Goal: Task Accomplishment & Management: Manage account settings

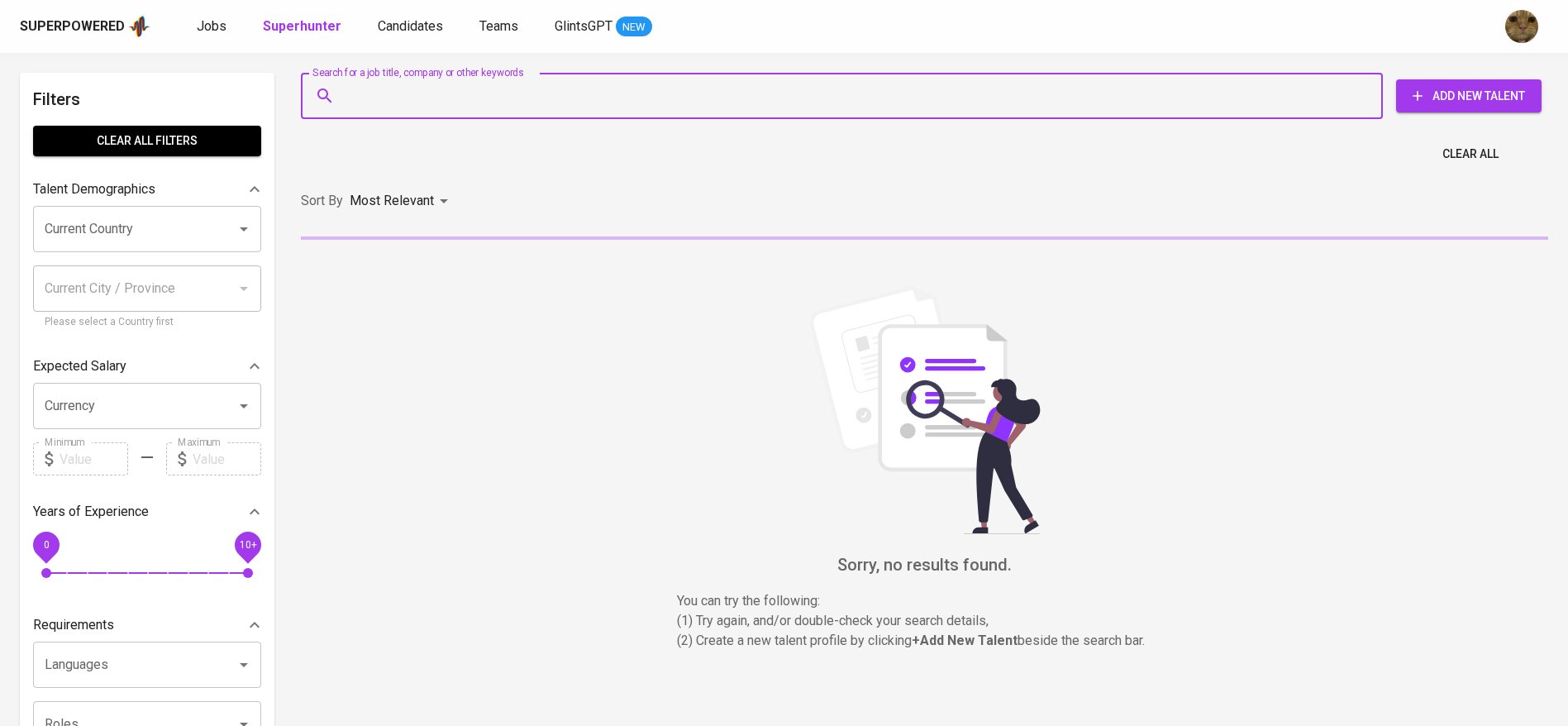
click at [426, 102] on input "Search for a job title, company or other keywords" at bounding box center [846, 95] width 1009 height 31
paste input "[EMAIL_ADDRESS][DOMAIN_NAME]"
type input "[EMAIL_ADDRESS][DOMAIN_NAME]"
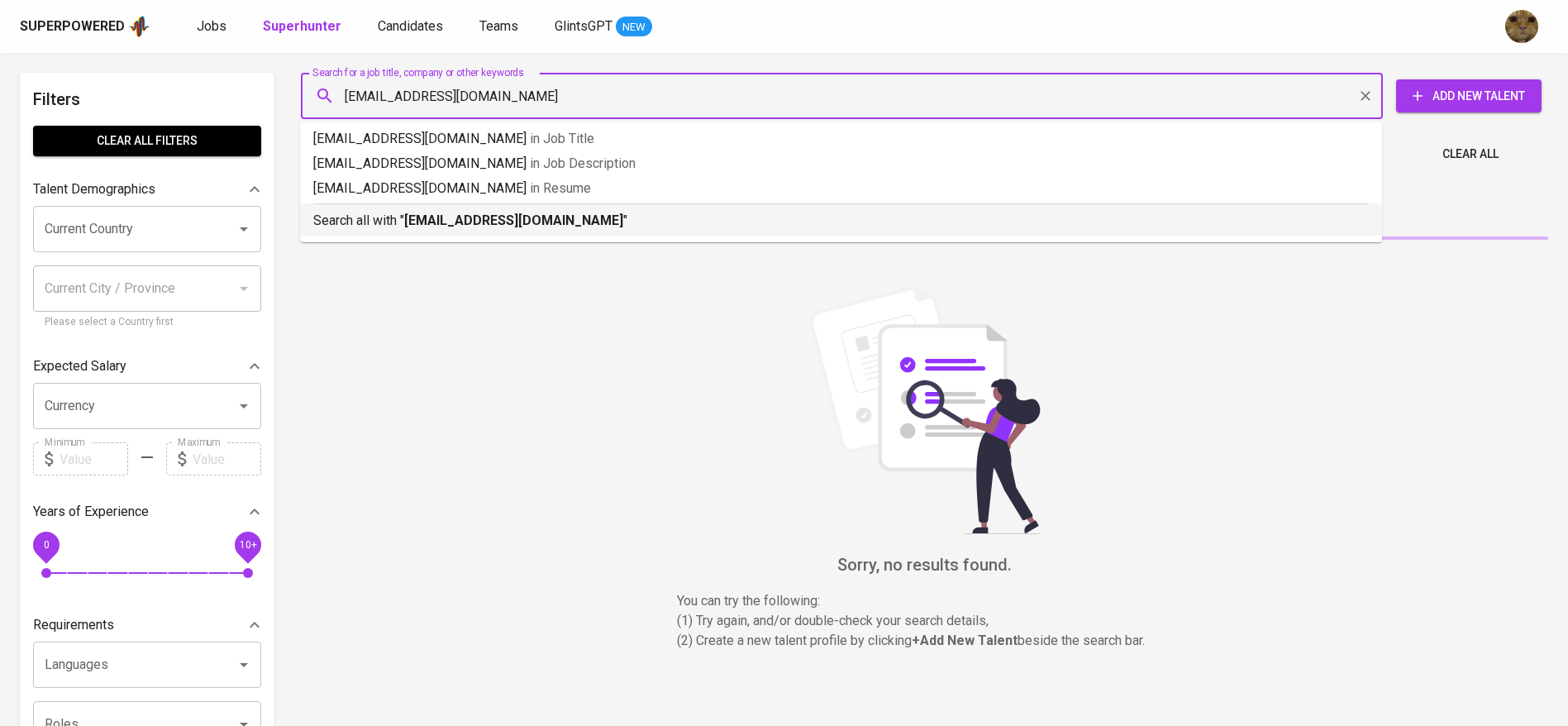
click at [427, 234] on li "Search all with " [EMAIL_ADDRESS][DOMAIN_NAME] "" at bounding box center [840, 219] width 1082 height 32
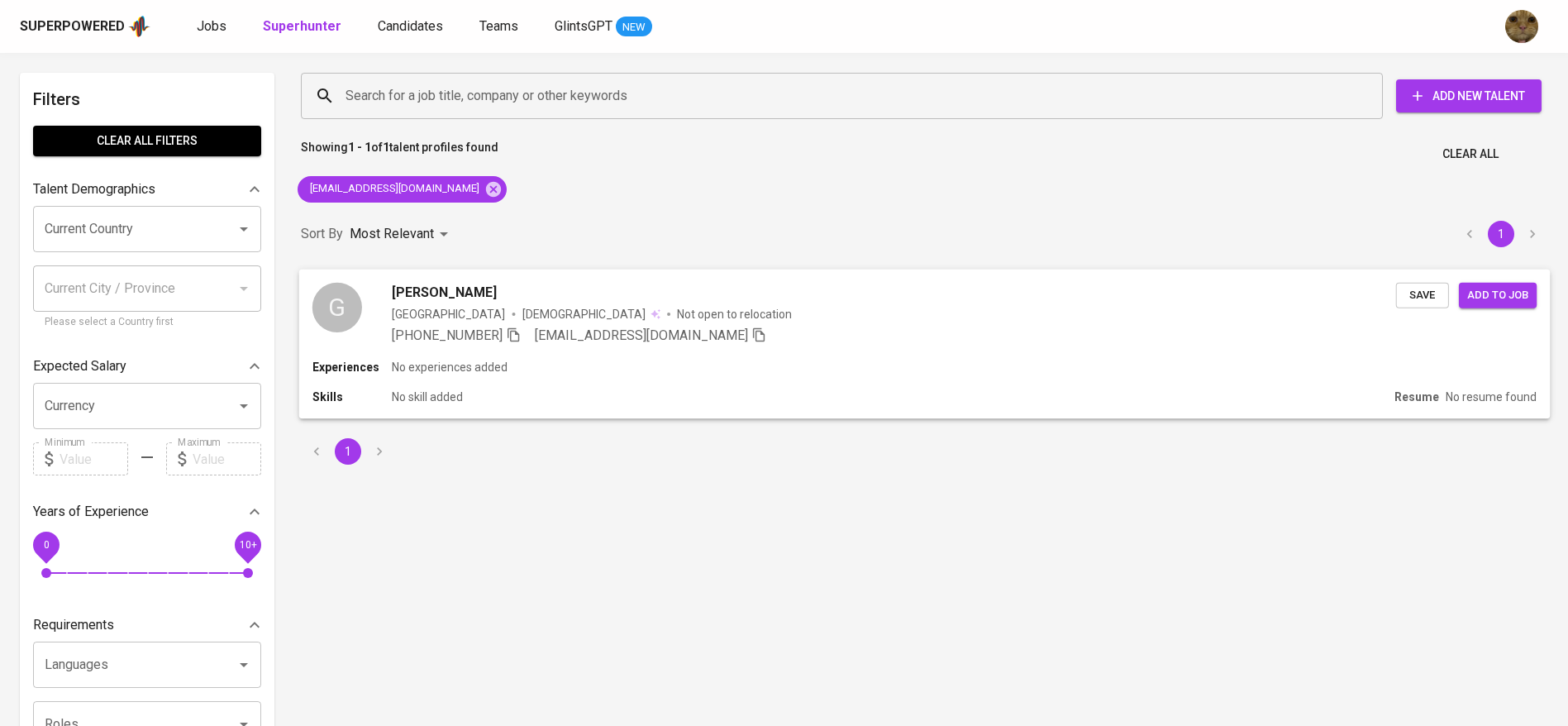
click at [1036, 332] on div "[PHONE_NUMBER] [EMAIL_ADDRESS][DOMAIN_NAME]" at bounding box center [893, 335] width 1004 height 20
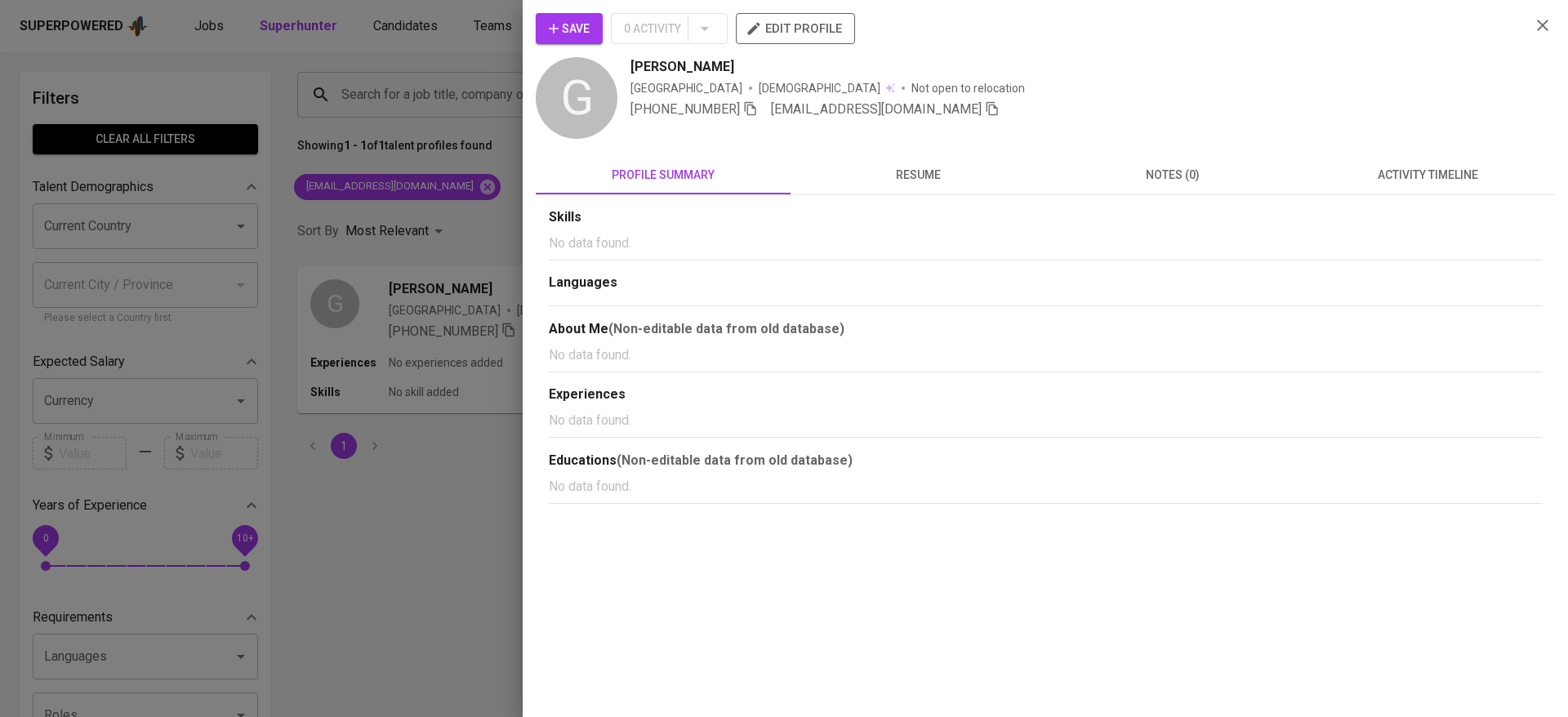
click at [563, 24] on span "Save" at bounding box center [569, 28] width 41 height 20
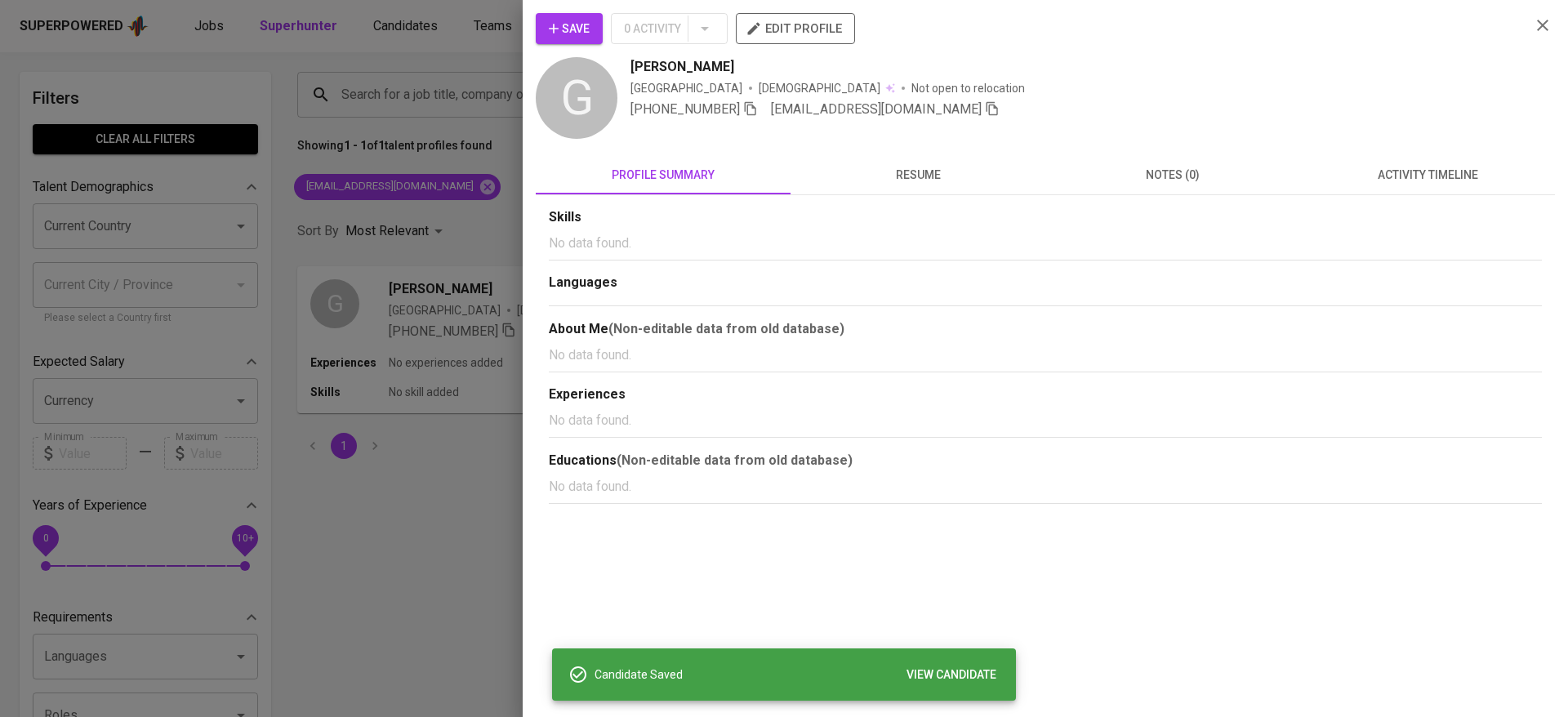
click at [447, 38] on div at bounding box center [784, 358] width 1568 height 717
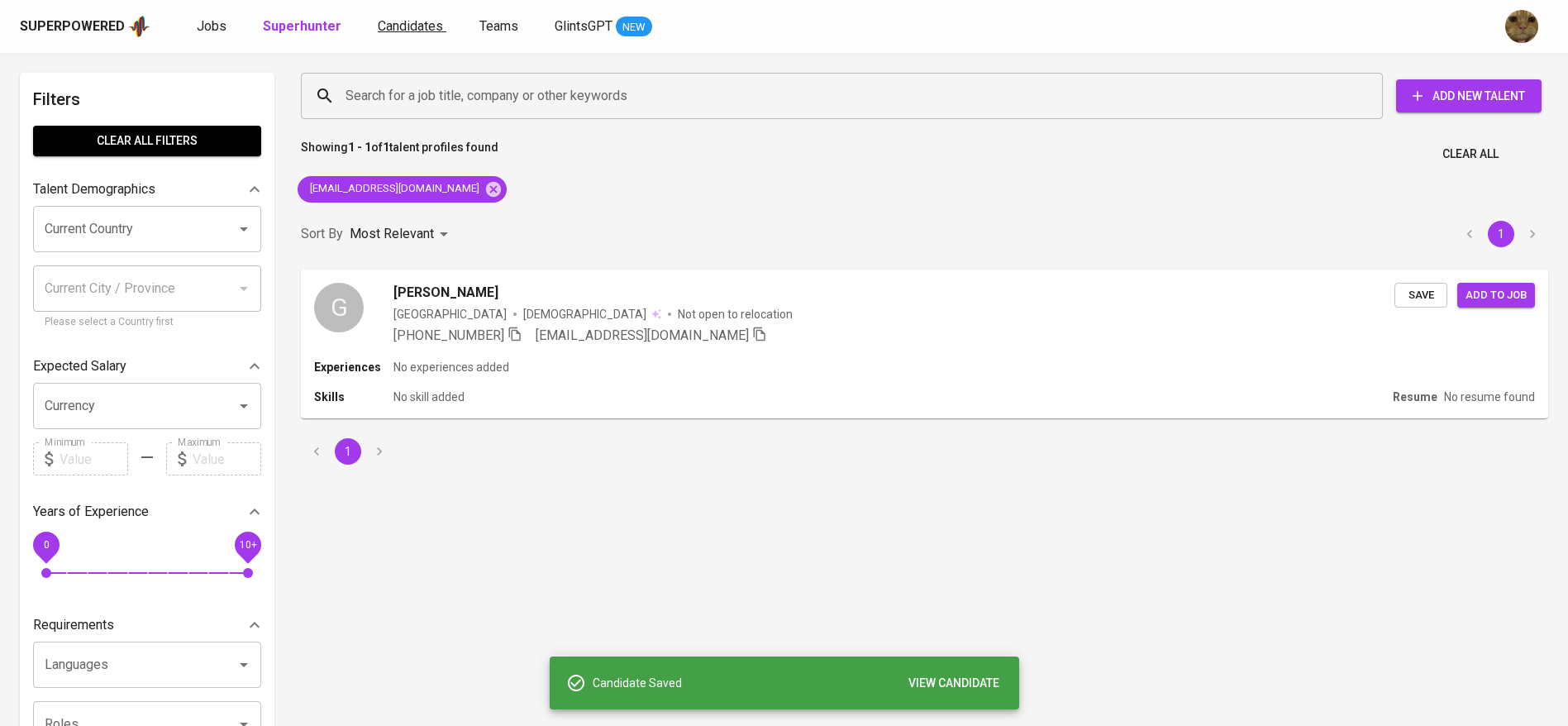
click at [403, 28] on span "Candidates" at bounding box center [411, 26] width 66 height 16
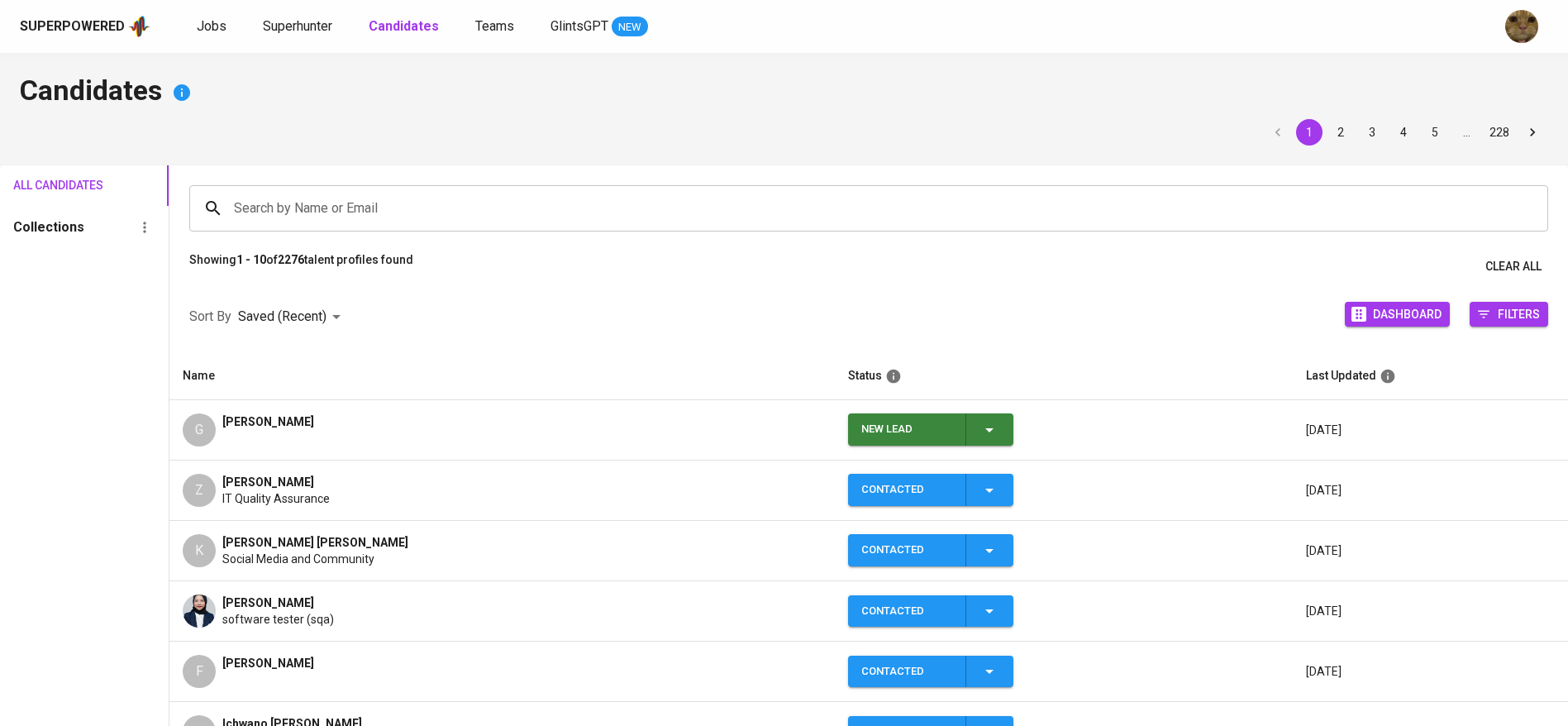
click at [980, 434] on icon "button" at bounding box center [989, 430] width 20 height 20
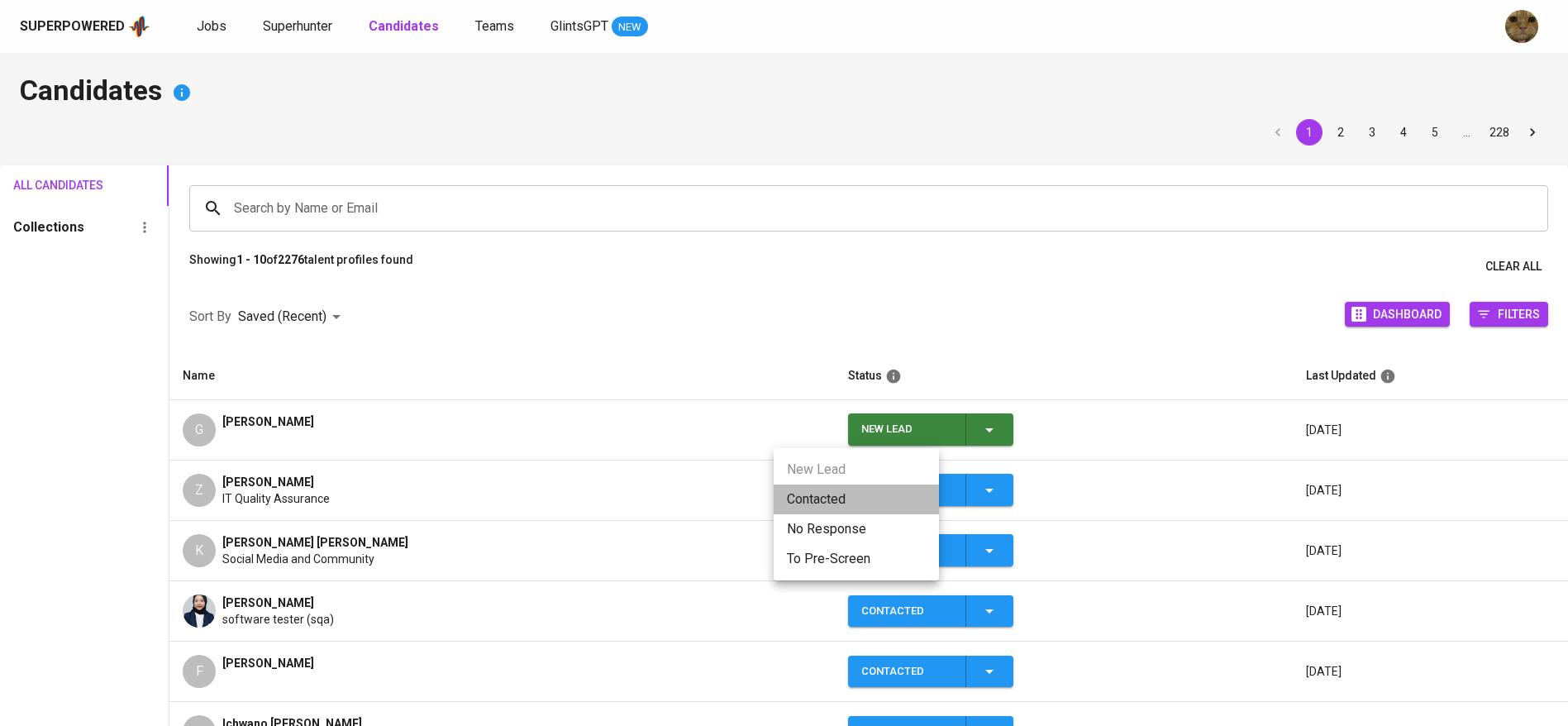
click at [813, 496] on li "Contacted" at bounding box center [856, 500] width 165 height 30
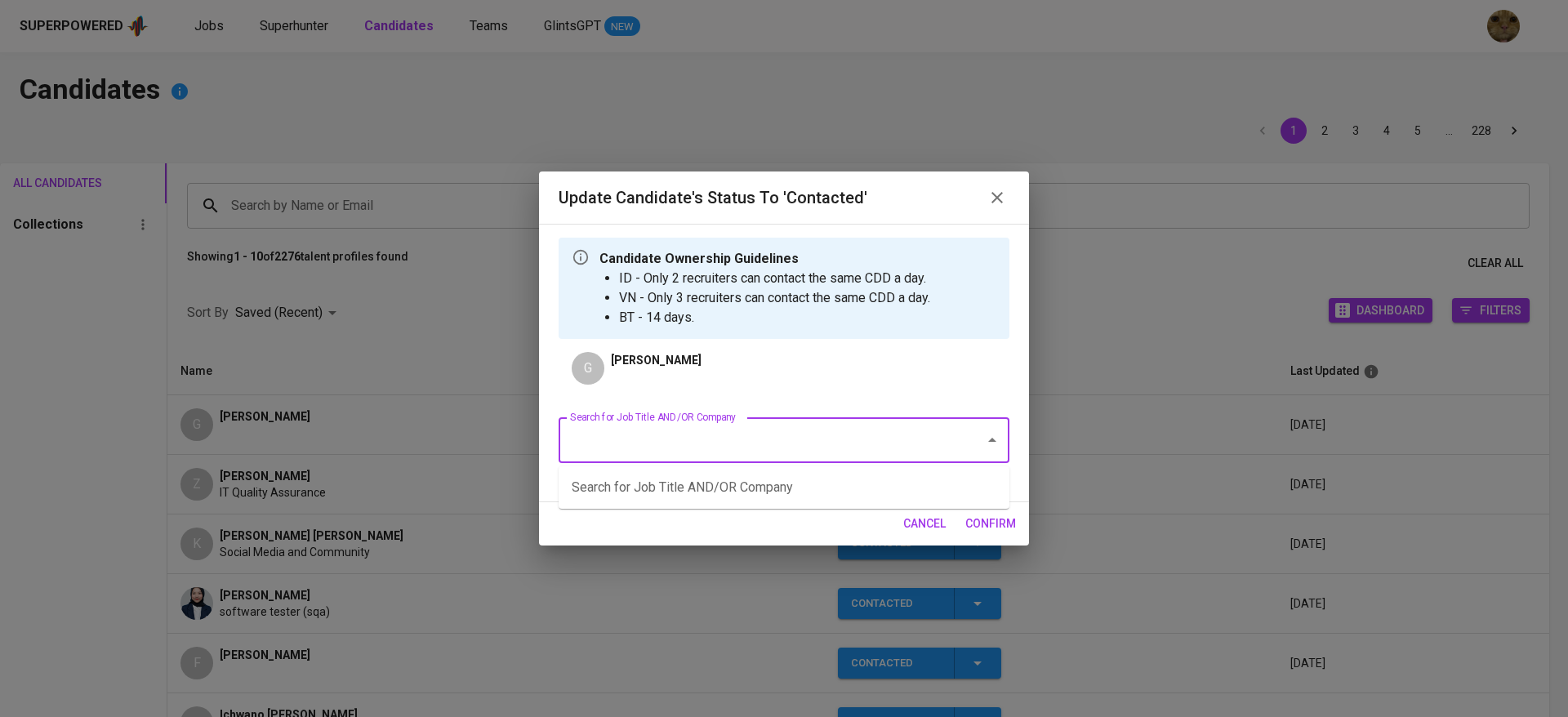
click at [653, 437] on input "Search for Job Title AND/OR Company" at bounding box center [760, 439] width 390 height 31
type input "fwd"
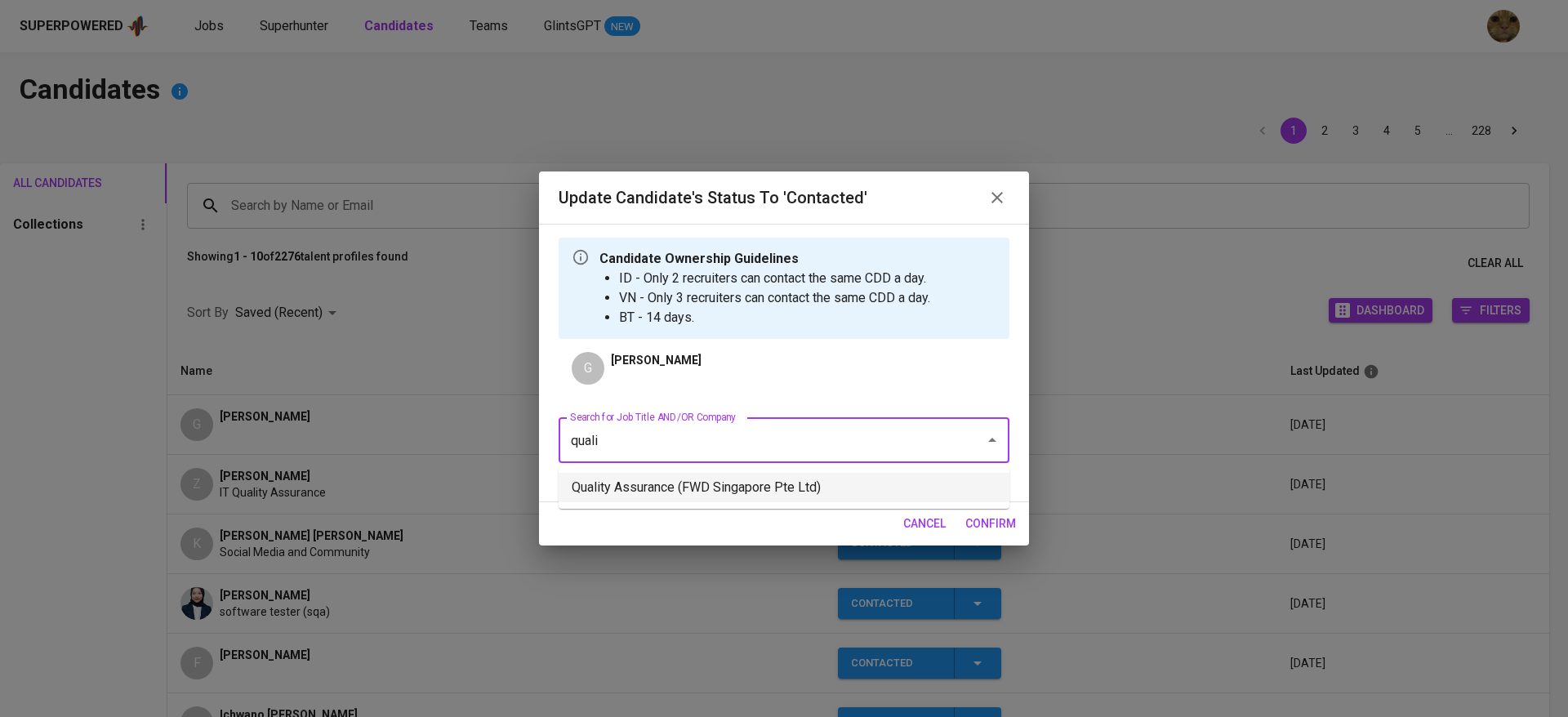
click at [698, 490] on li "Quality Assurance (FWD Singapore Pte Ltd)" at bounding box center [784, 487] width 451 height 30
type input "quali"
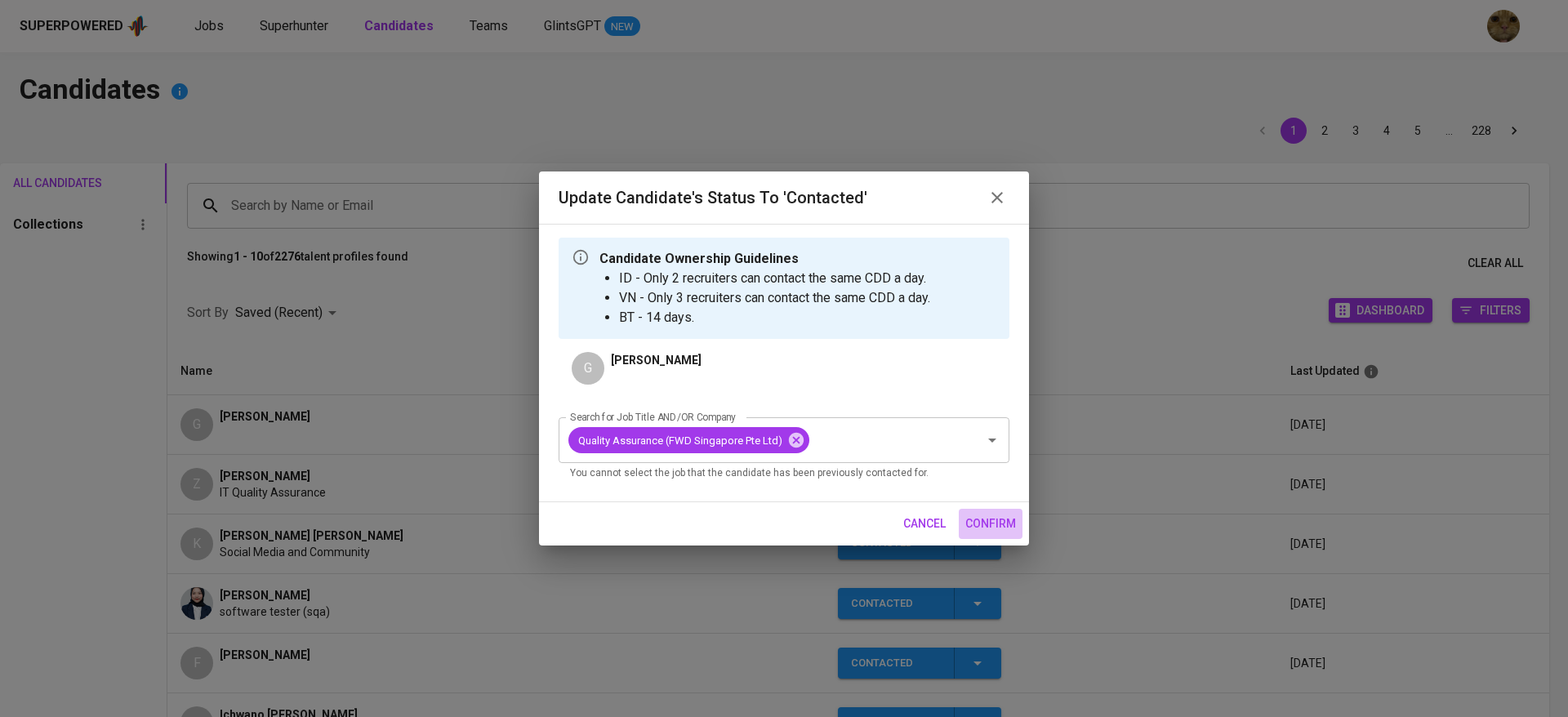
click at [1001, 511] on button "confirm" at bounding box center [990, 523] width 64 height 30
